Goal: Task Accomplishment & Management: Manage account settings

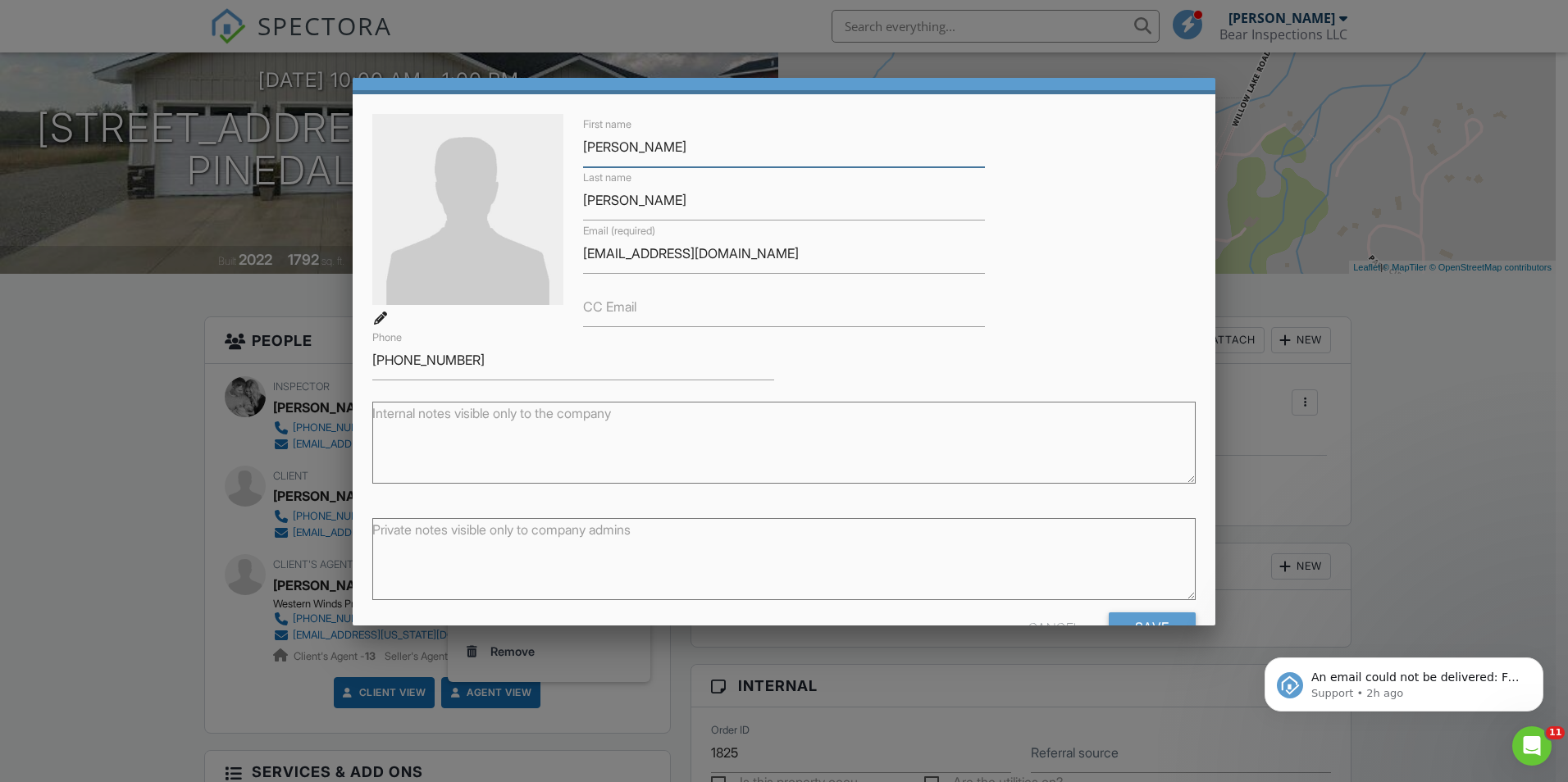
scroll to position [95, 0]
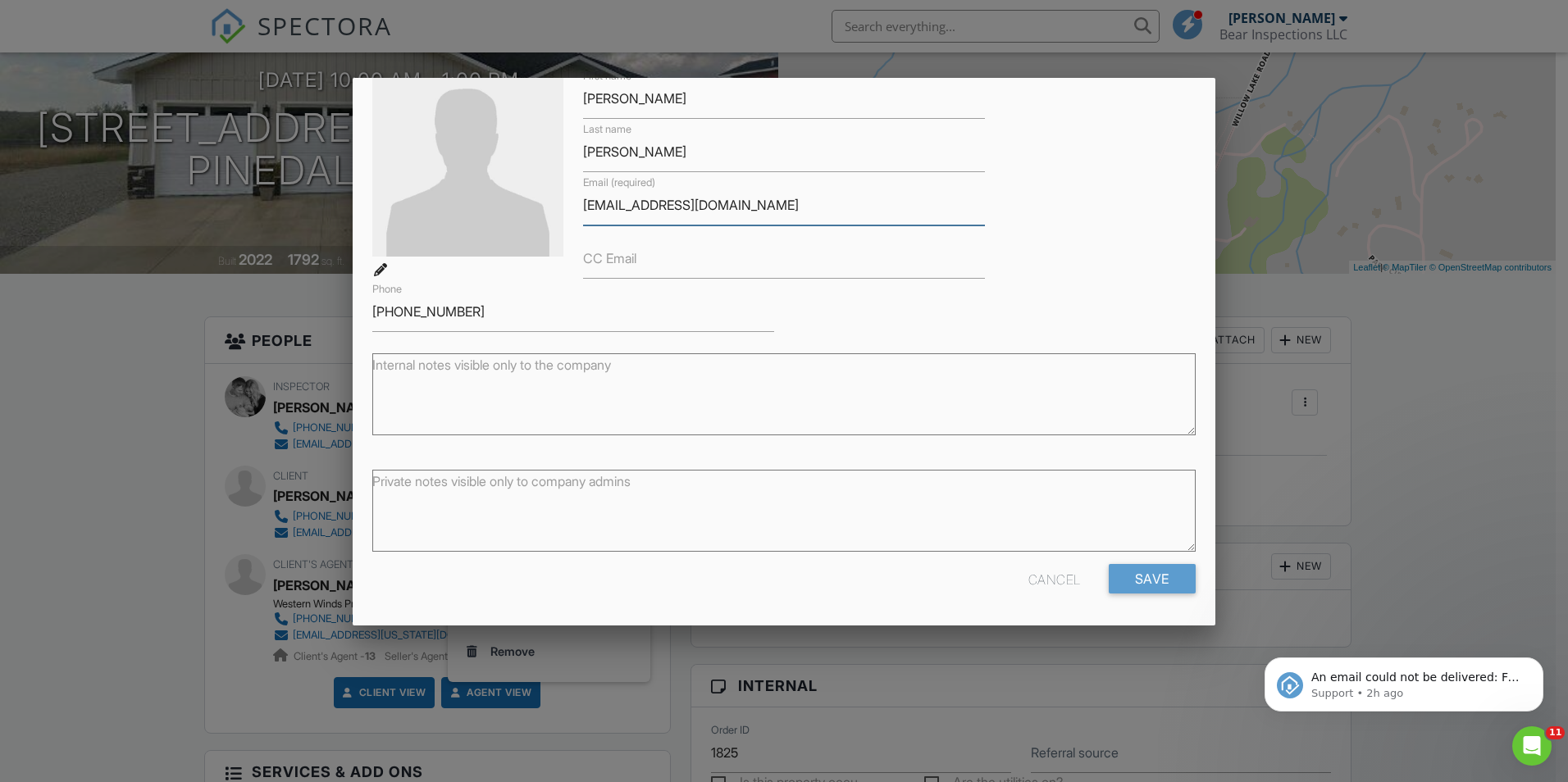
click at [617, 209] on input "[EMAIL_ADDRESS][DOMAIN_NAME]" at bounding box center [783, 205] width 402 height 40
click at [720, 210] on input "[EMAIL_ADDRESS][DOMAIN_NAME]" at bounding box center [783, 205] width 402 height 40
click at [757, 202] on input "[EMAIL_ADDRESS][DOMAIN_NAME]" at bounding box center [783, 205] width 402 height 40
type input "[EMAIL_ADDRESS][DOMAIN_NAME]"
click at [1119, 580] on input "Save" at bounding box center [1152, 578] width 87 height 29
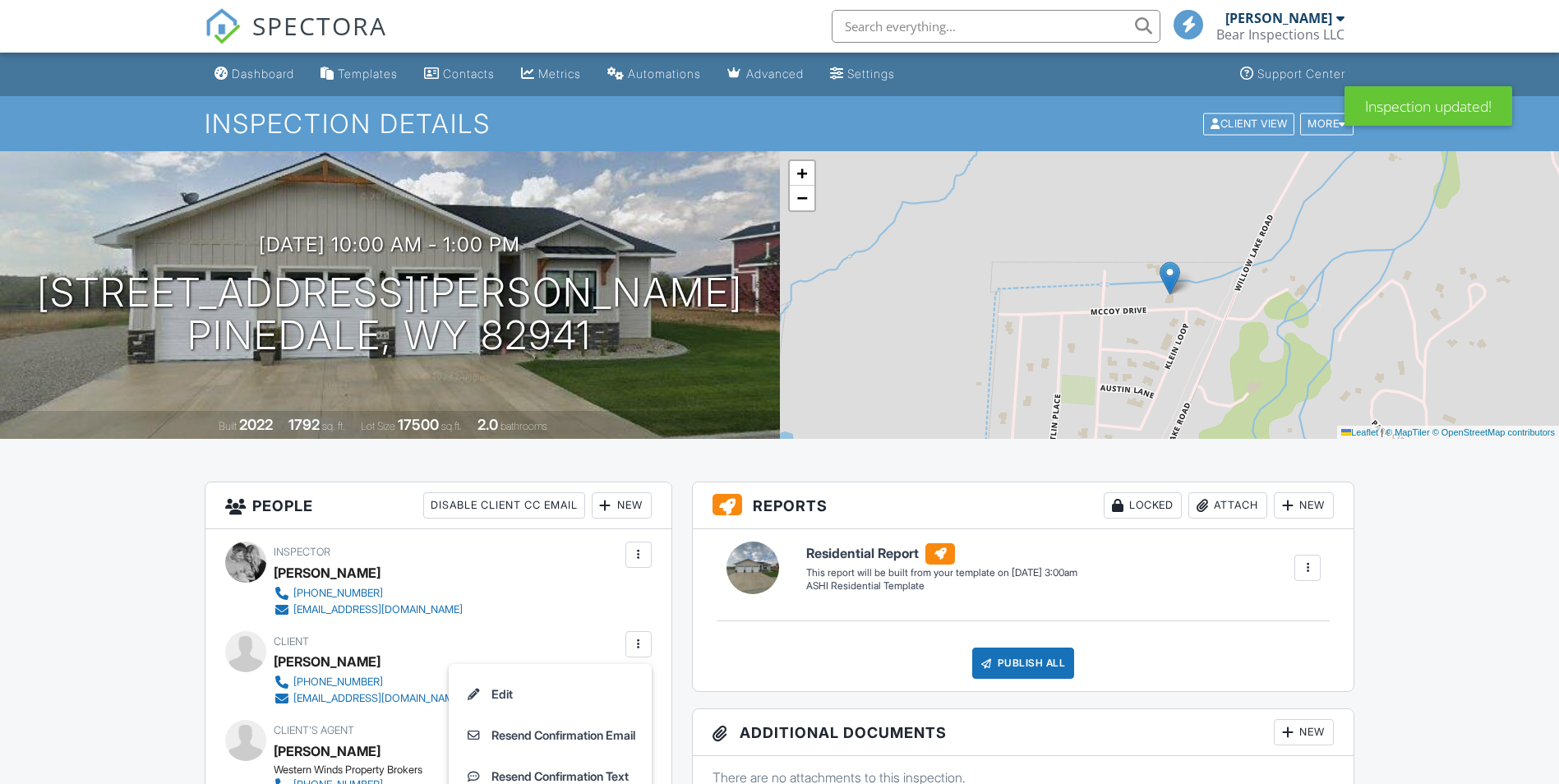
scroll to position [165, 0]
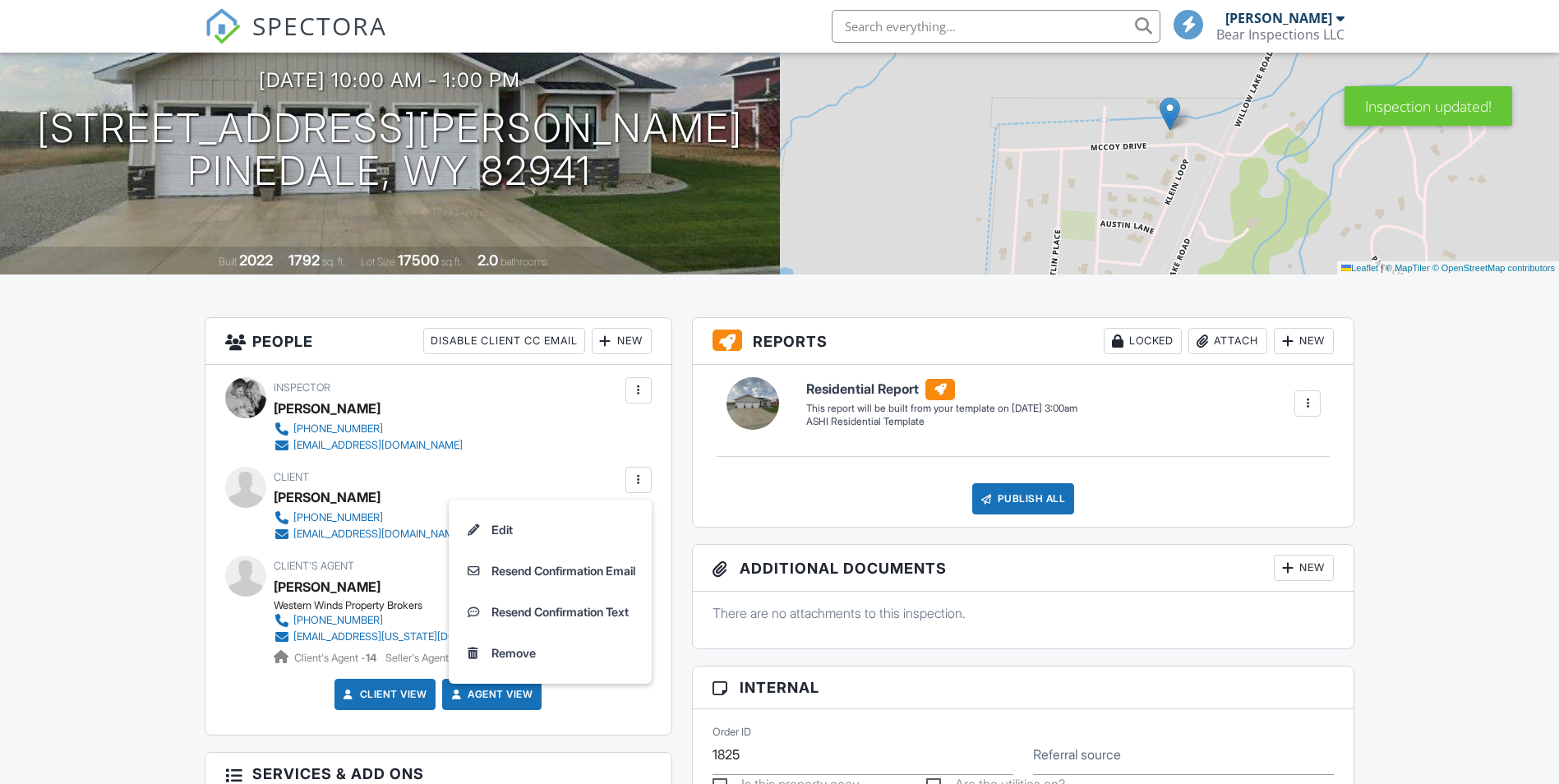
click at [520, 571] on li "Resend Confirmation Email" at bounding box center [550, 571] width 183 height 41
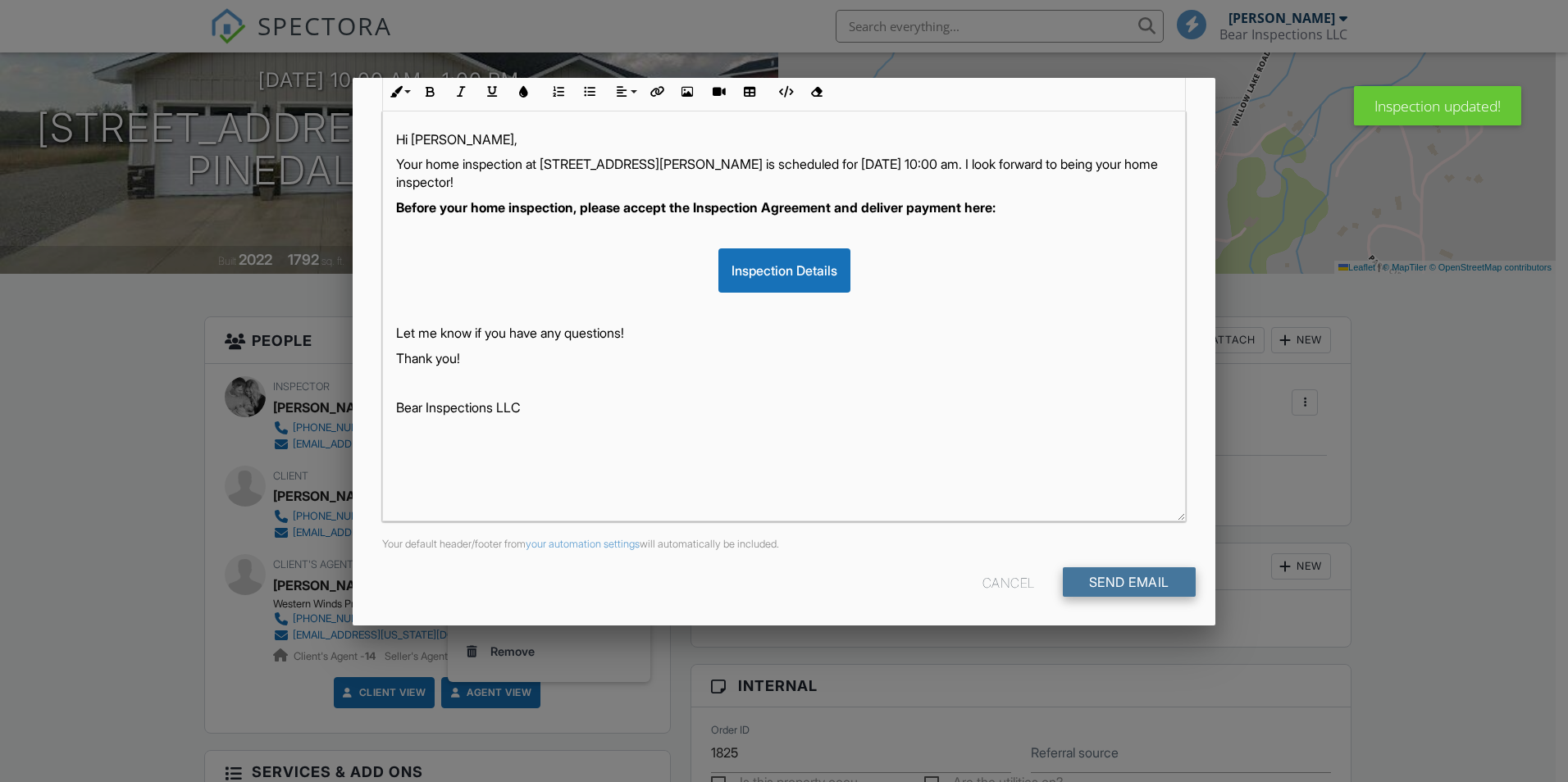
scroll to position [258, 0]
click at [1135, 584] on input "Send Email" at bounding box center [1129, 579] width 132 height 29
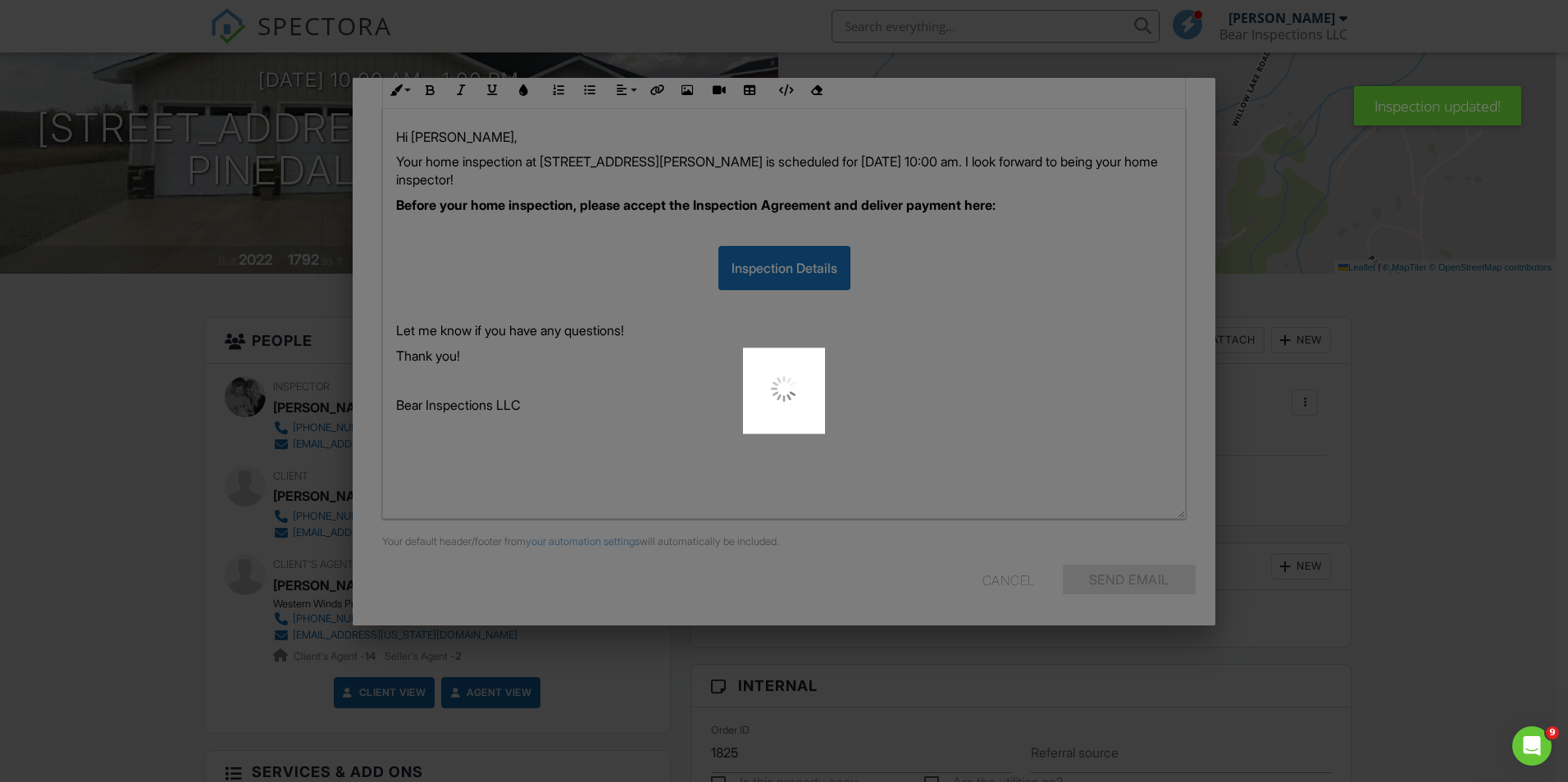
scroll to position [0, 0]
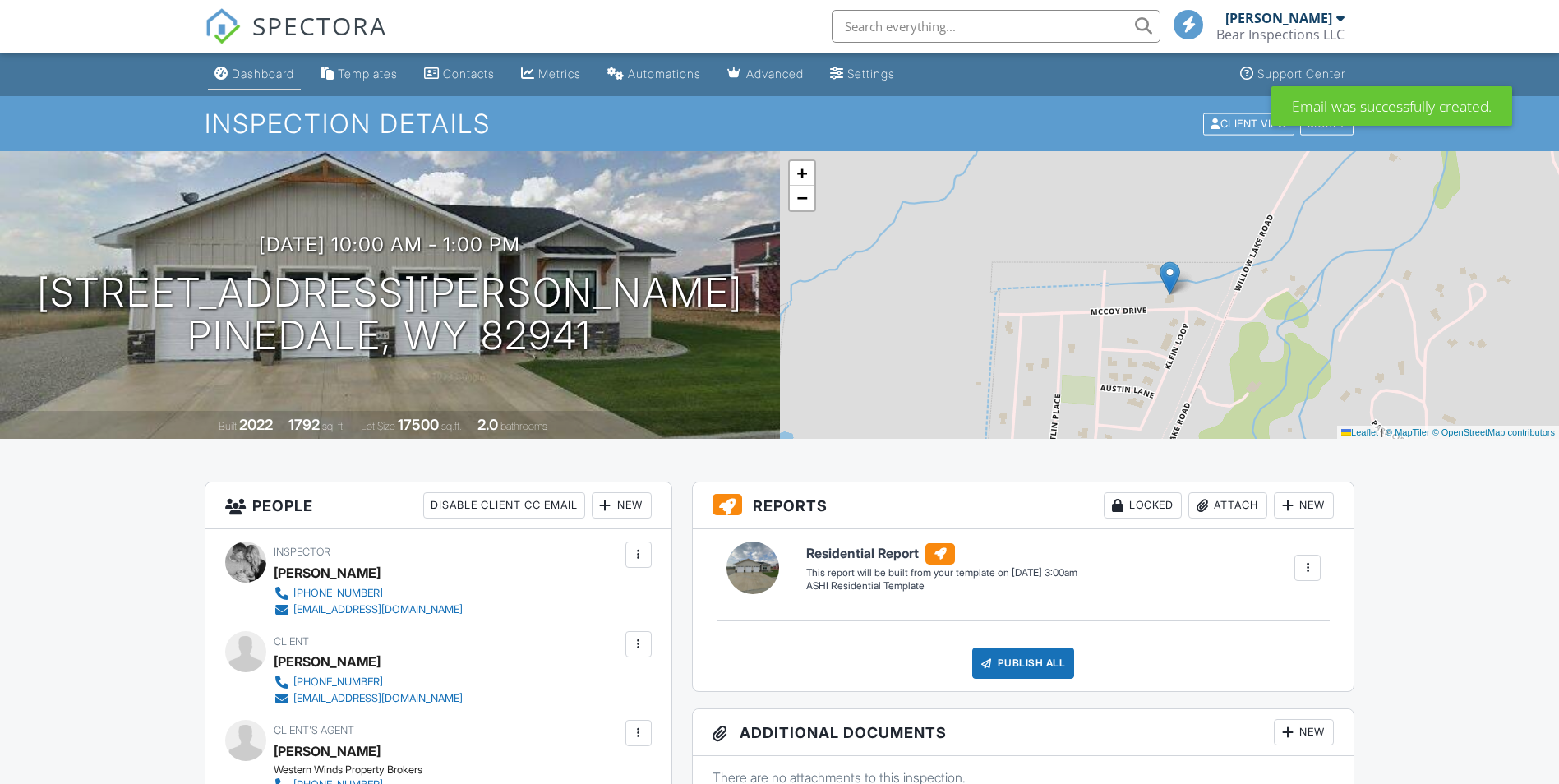
click at [277, 69] on div "Dashboard" at bounding box center [263, 73] width 62 height 14
